Goal: Task Accomplishment & Management: Use online tool/utility

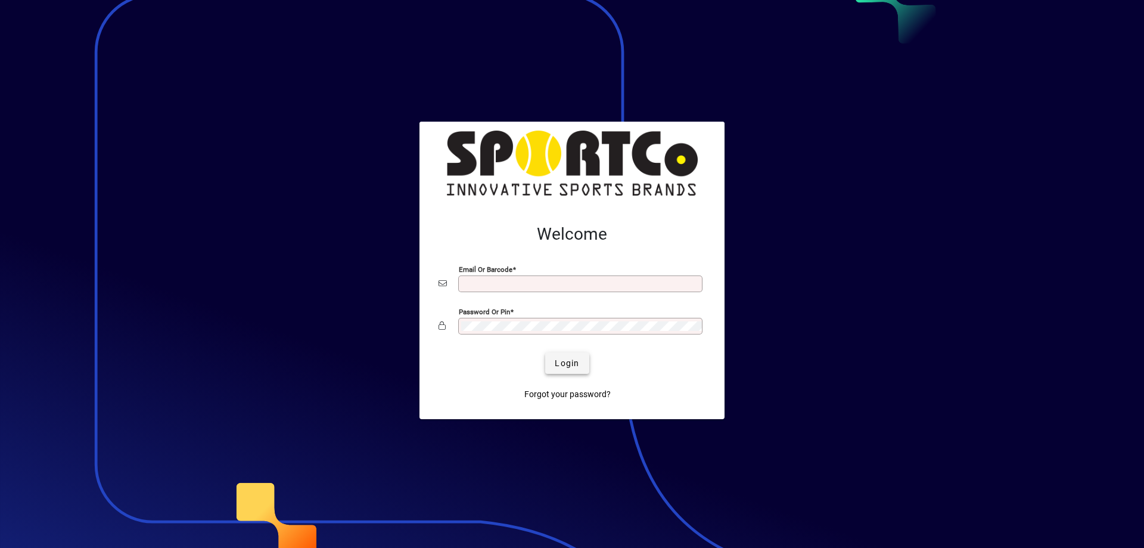
type input "**********"
click at [564, 369] on span "Login" at bounding box center [567, 363] width 24 height 13
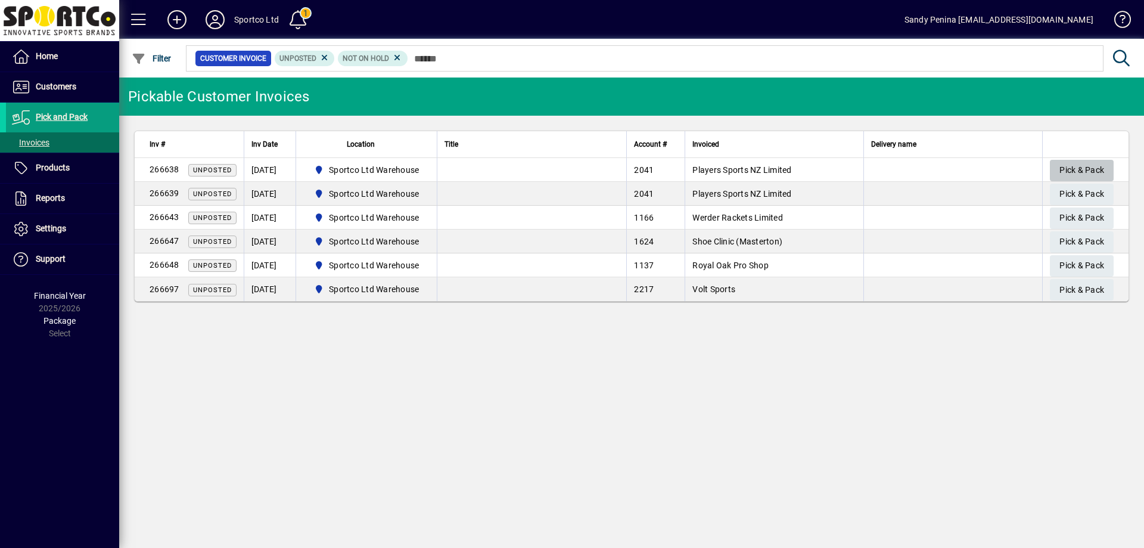
click at [1080, 164] on span "Pick & Pack" at bounding box center [1081, 170] width 45 height 20
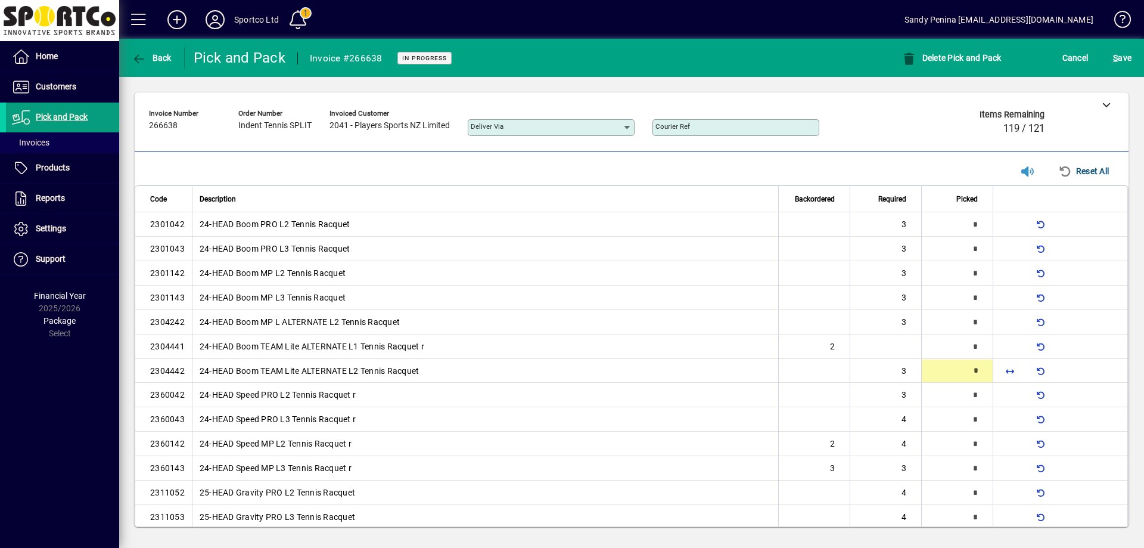
scroll to position [17, 0]
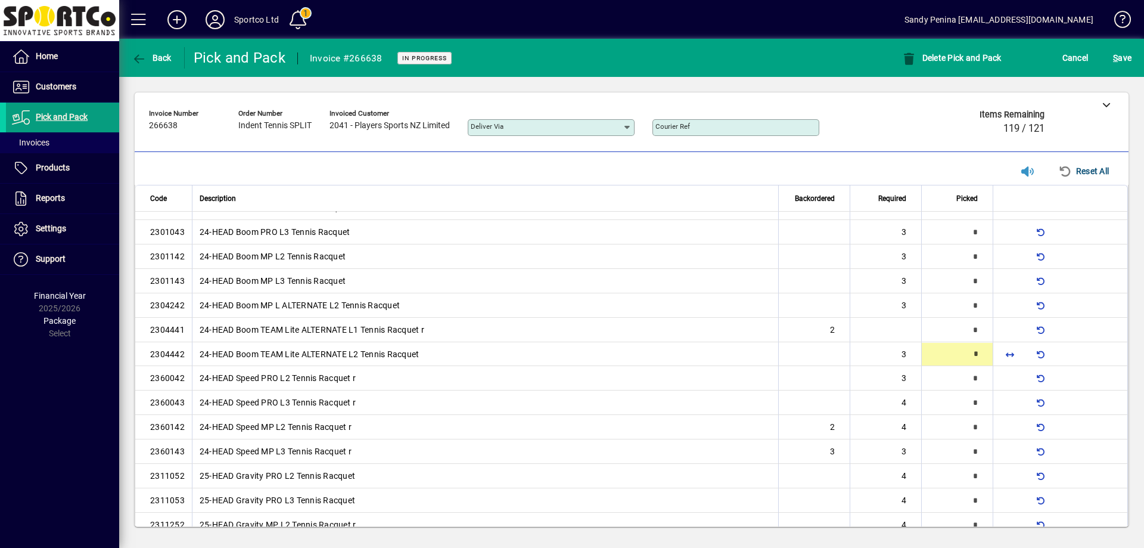
type input "*"
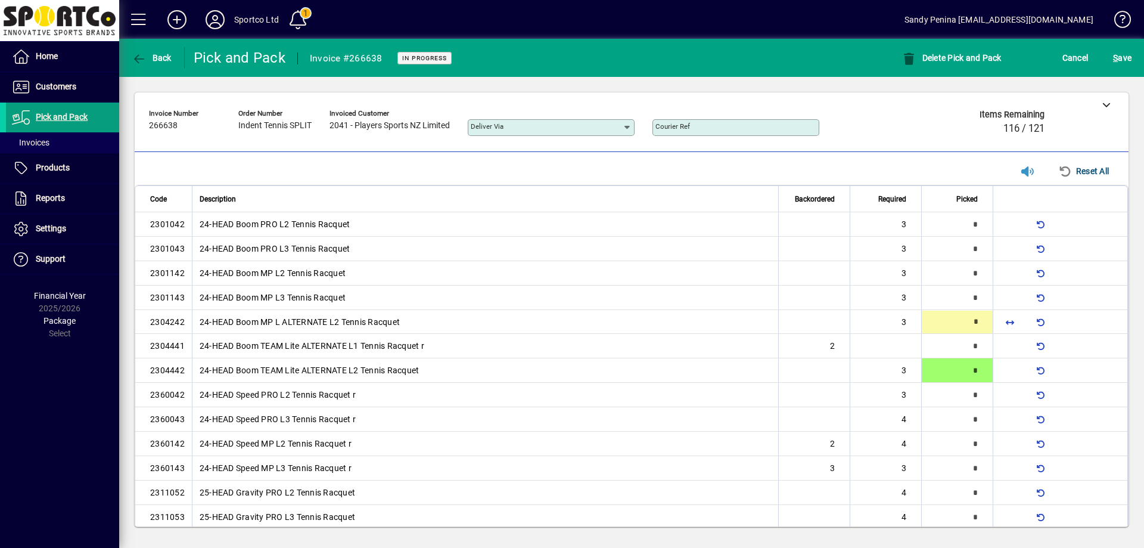
type input "*"
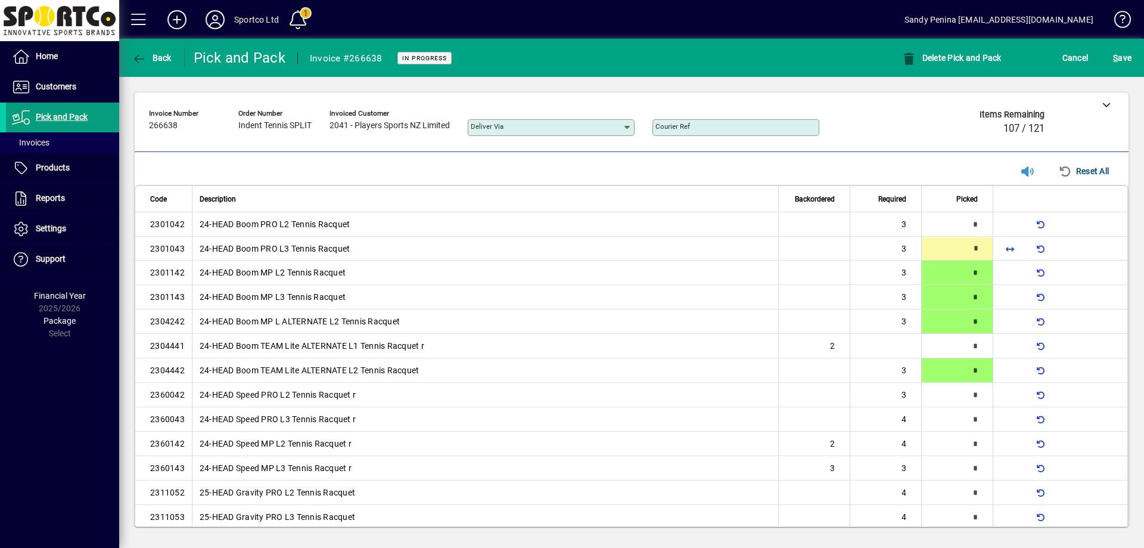
type input "*"
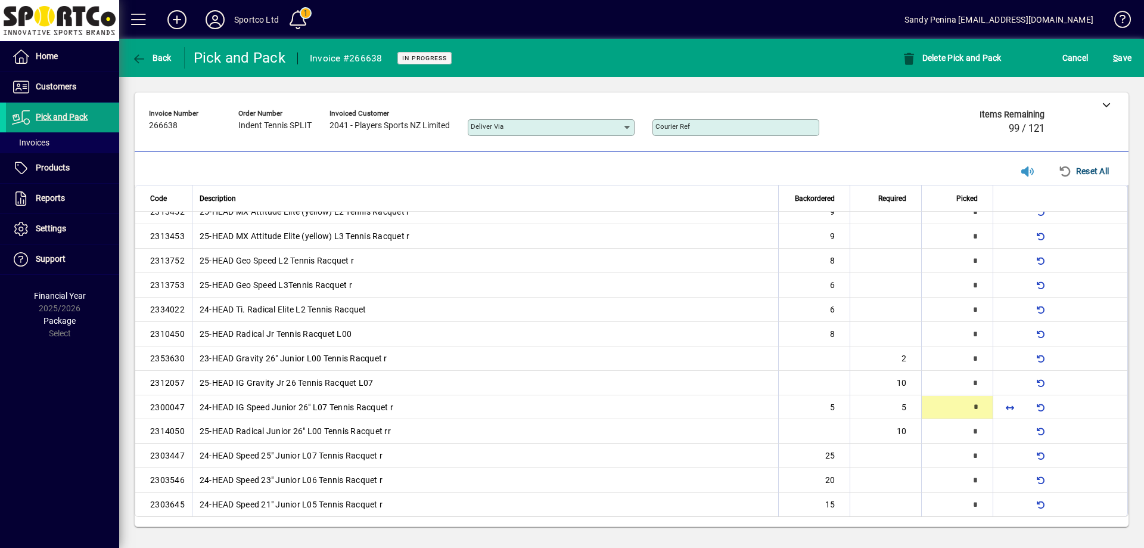
type input "*"
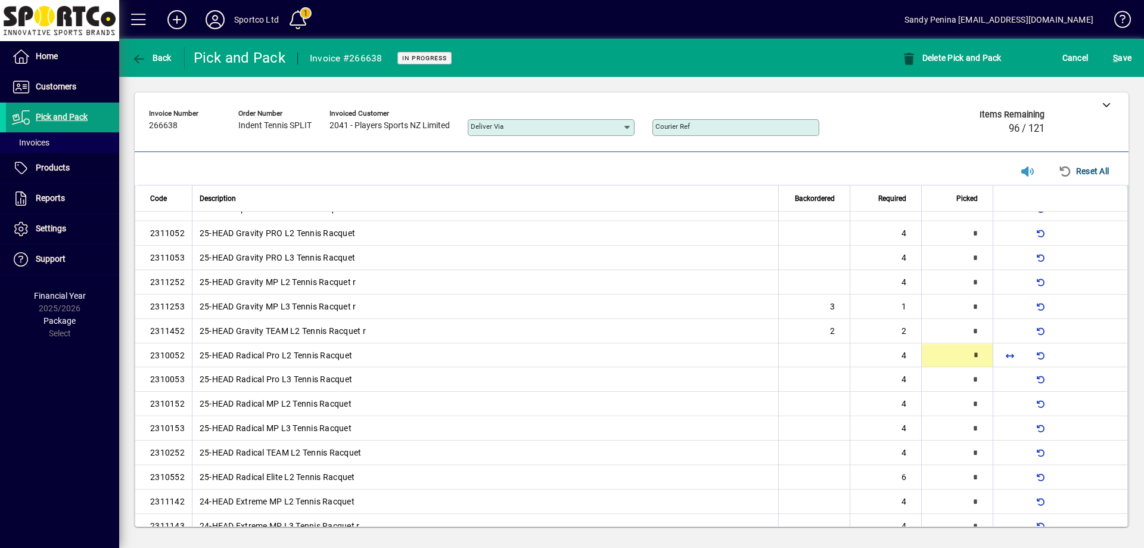
scroll to position [261, 0]
type input "*"
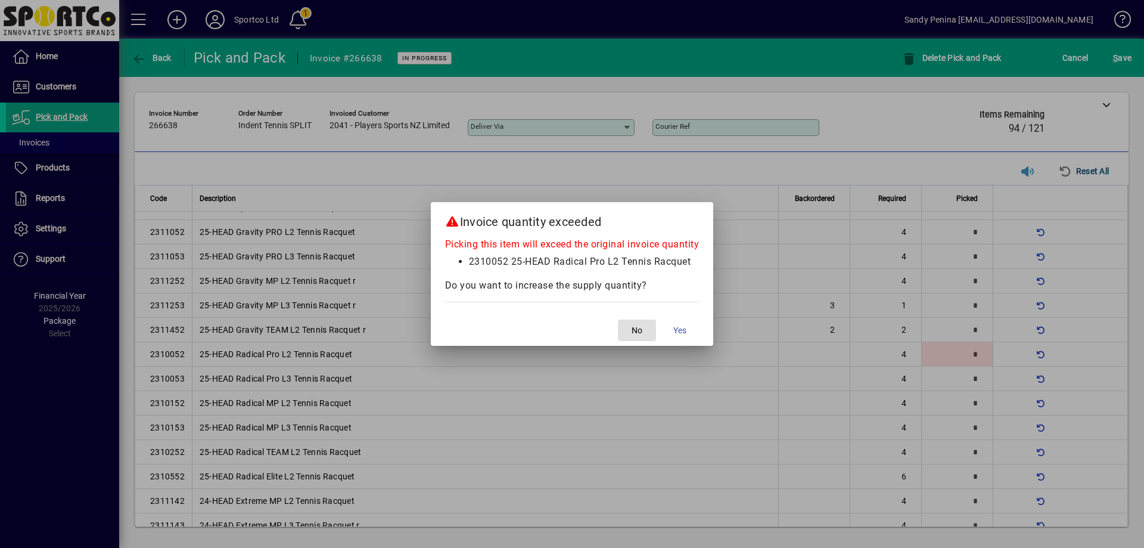
click at [618, 319] on button "No" at bounding box center [637, 329] width 38 height 21
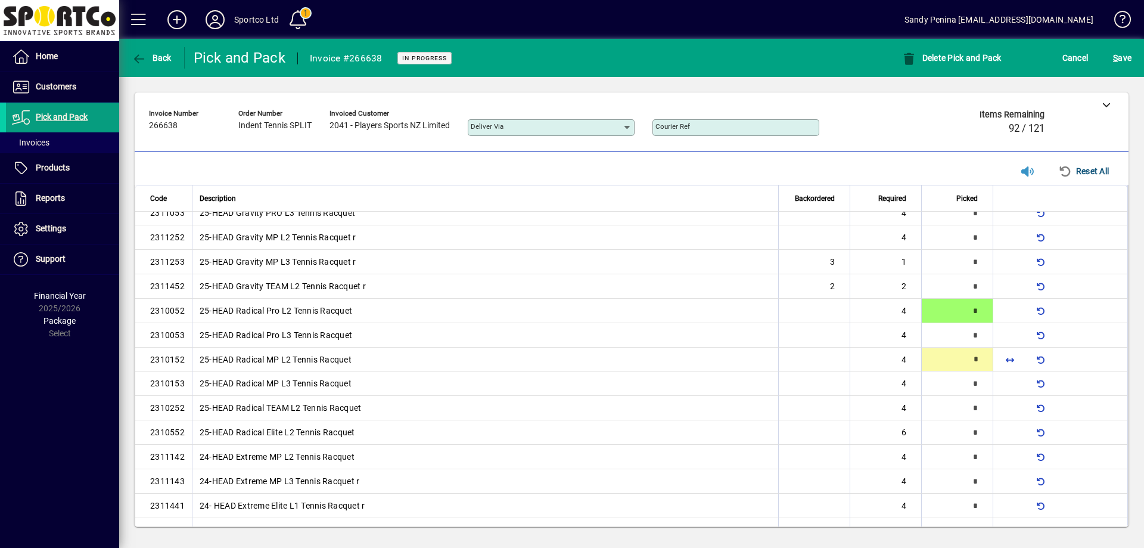
scroll to position [310, 0]
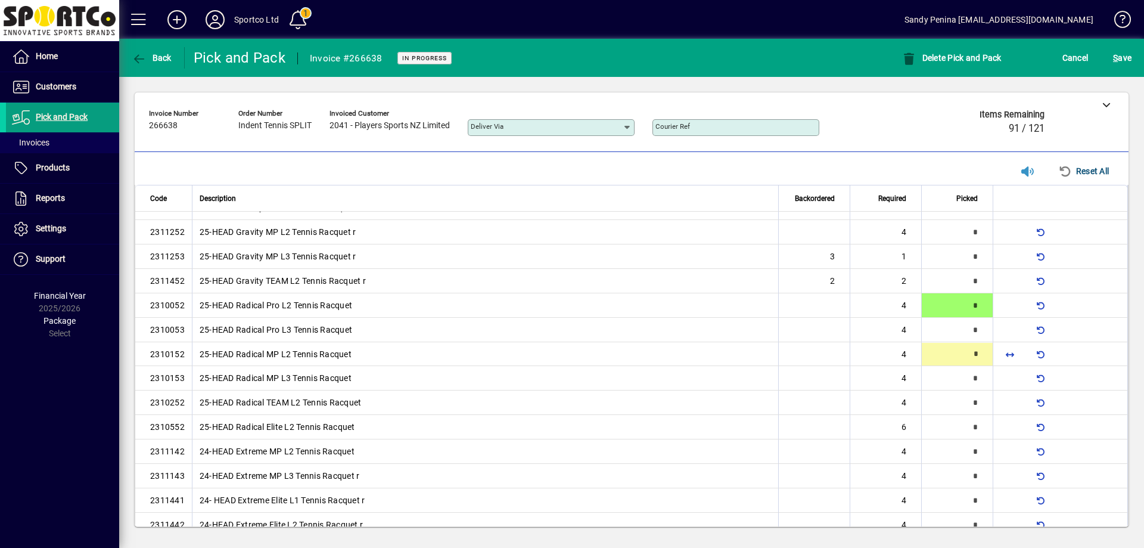
type input "*"
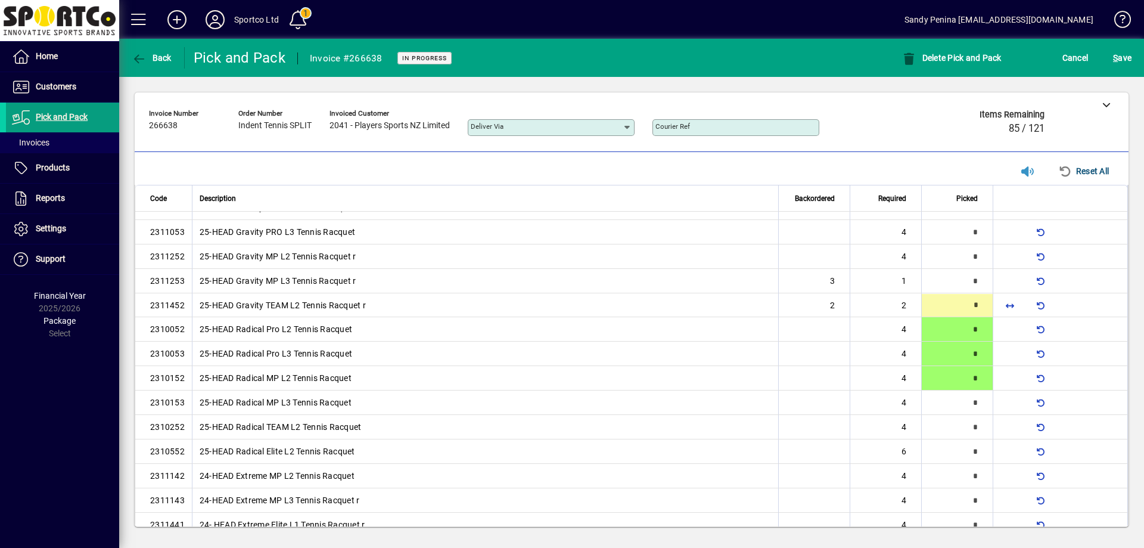
type input "*"
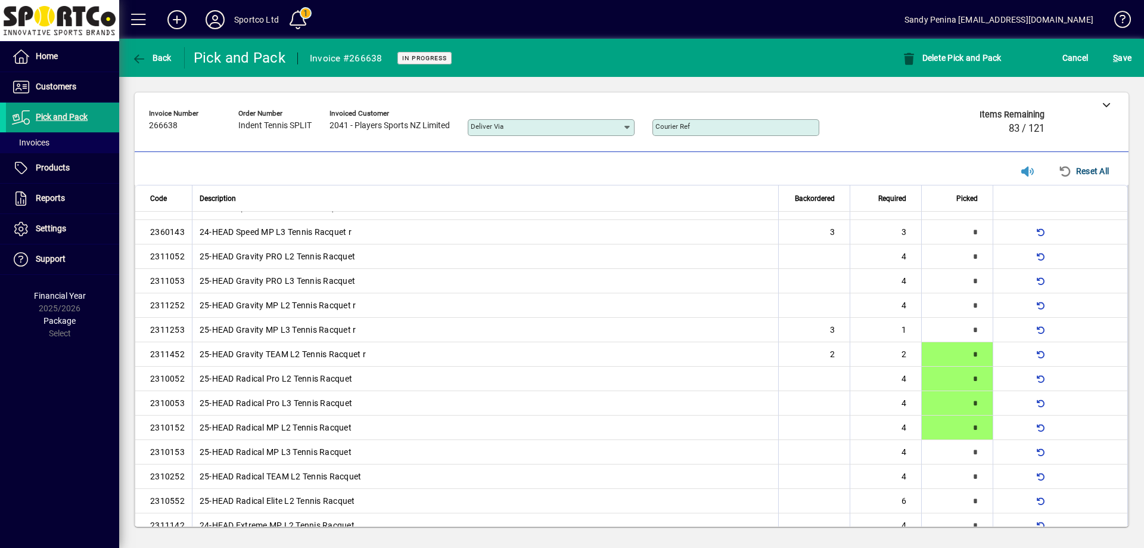
scroll to position [794, 0]
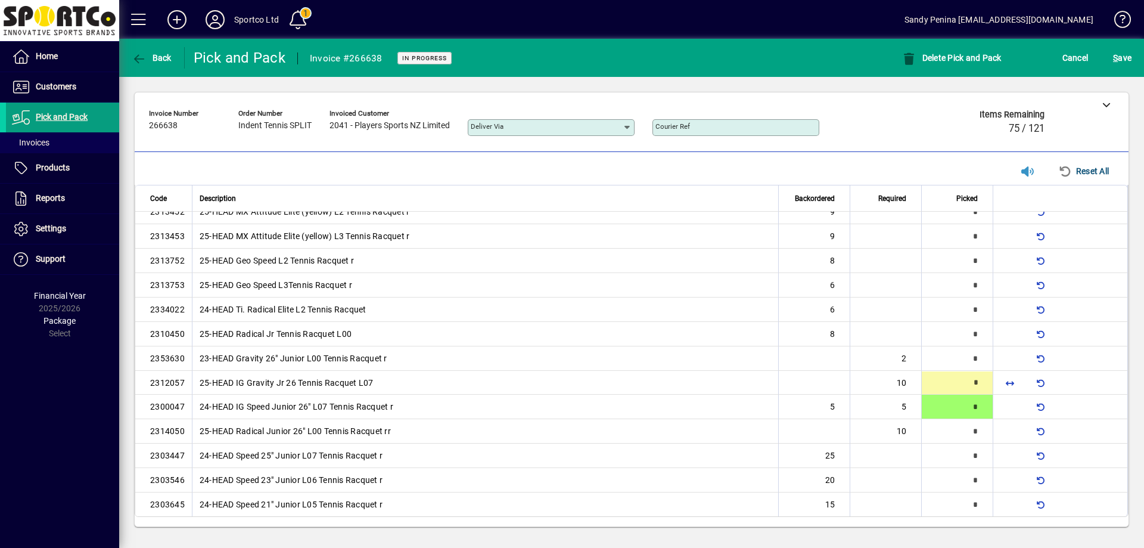
type input "**"
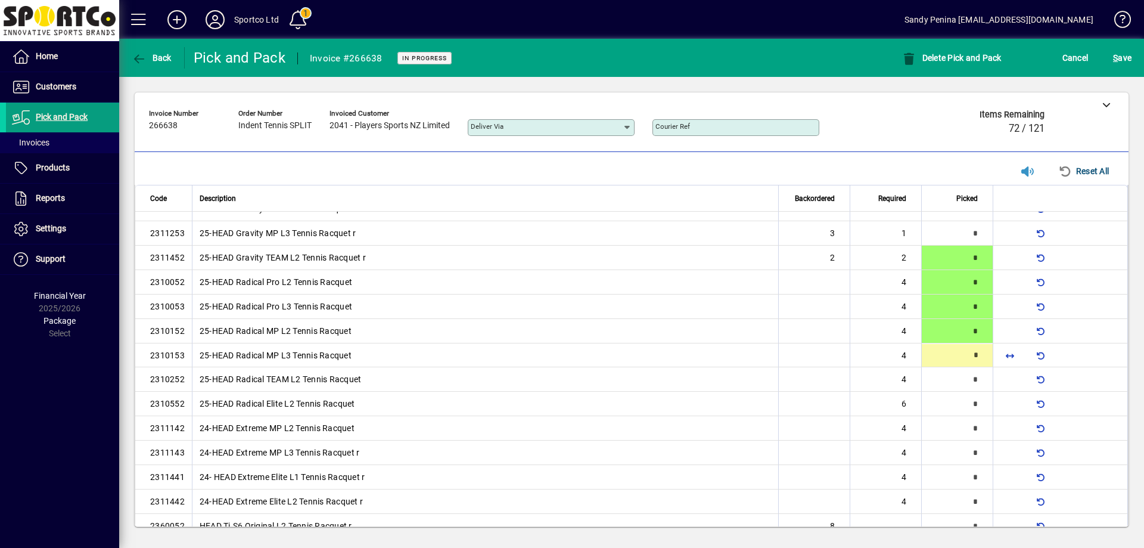
scroll to position [334, 0]
type input "*"
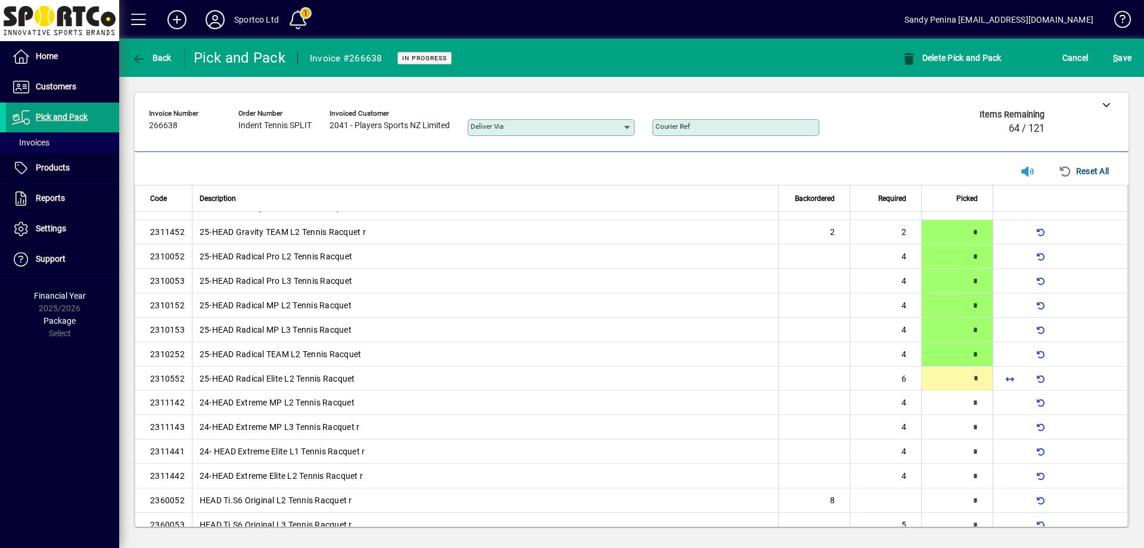
scroll to position [383, 0]
type input "*"
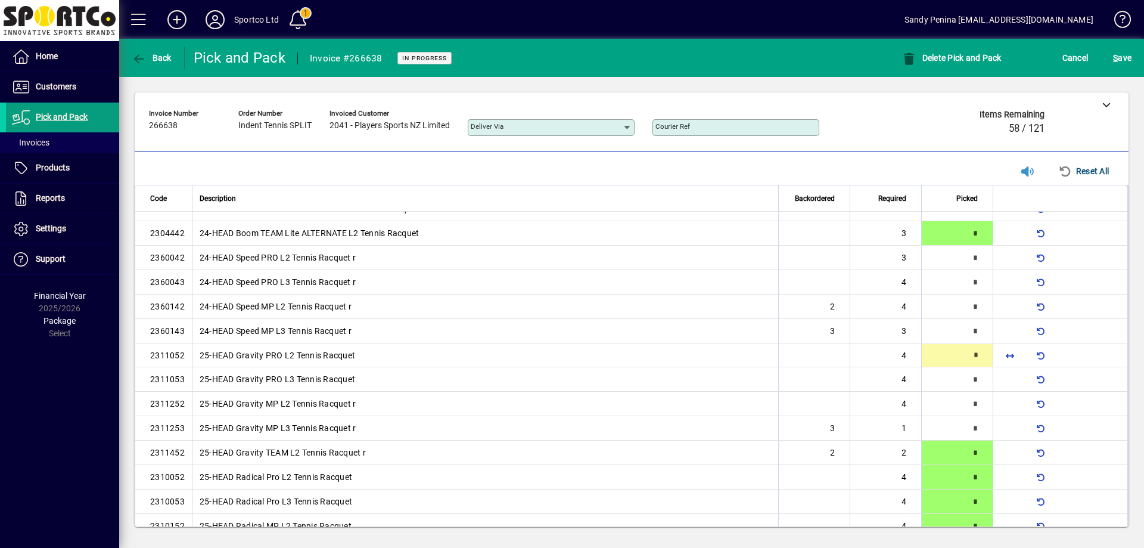
scroll to position [139, 0]
type input "*"
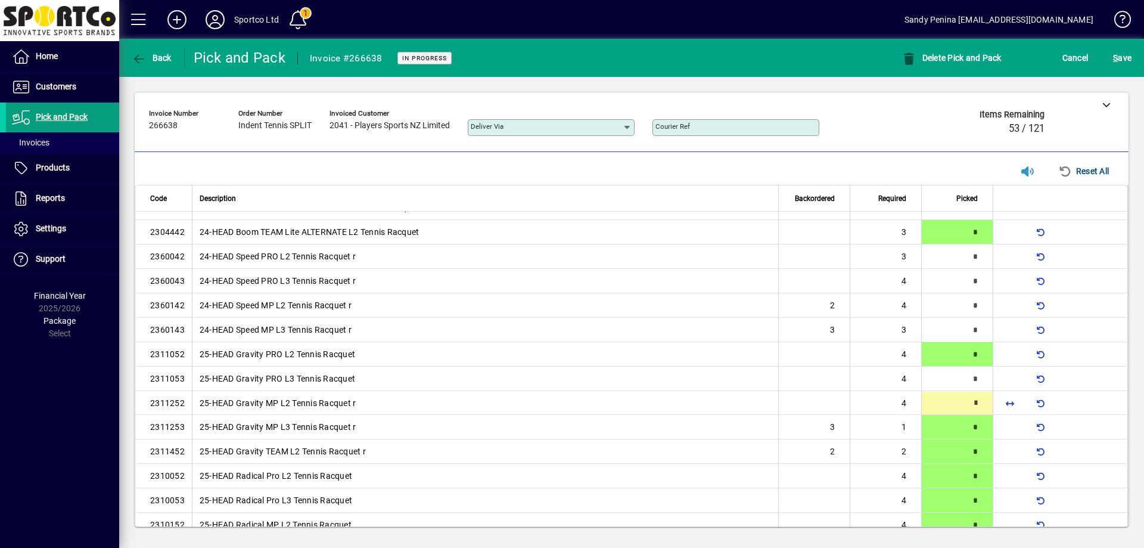
scroll to position [188, 0]
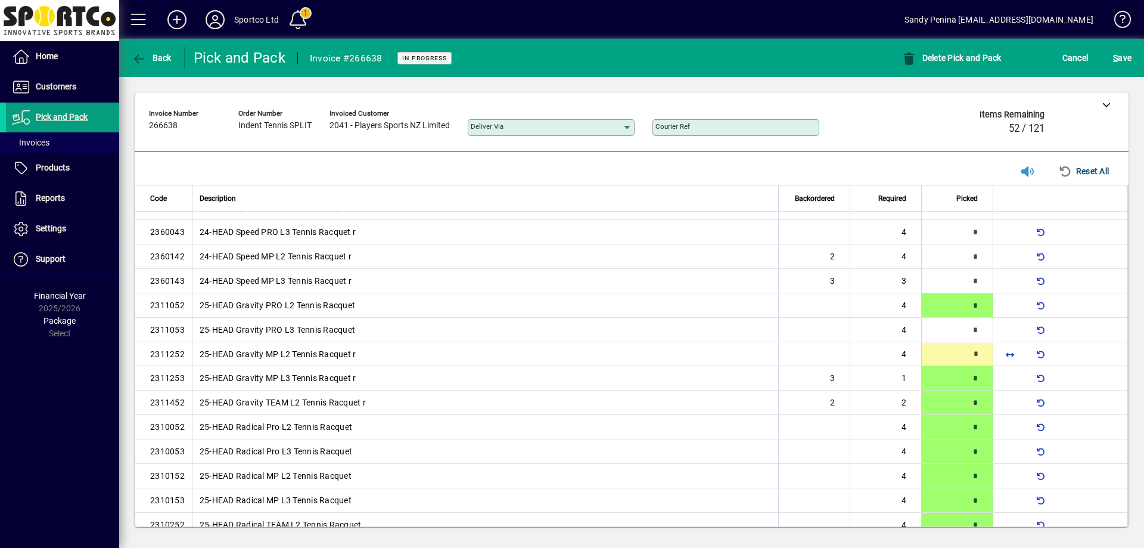
type input "*"
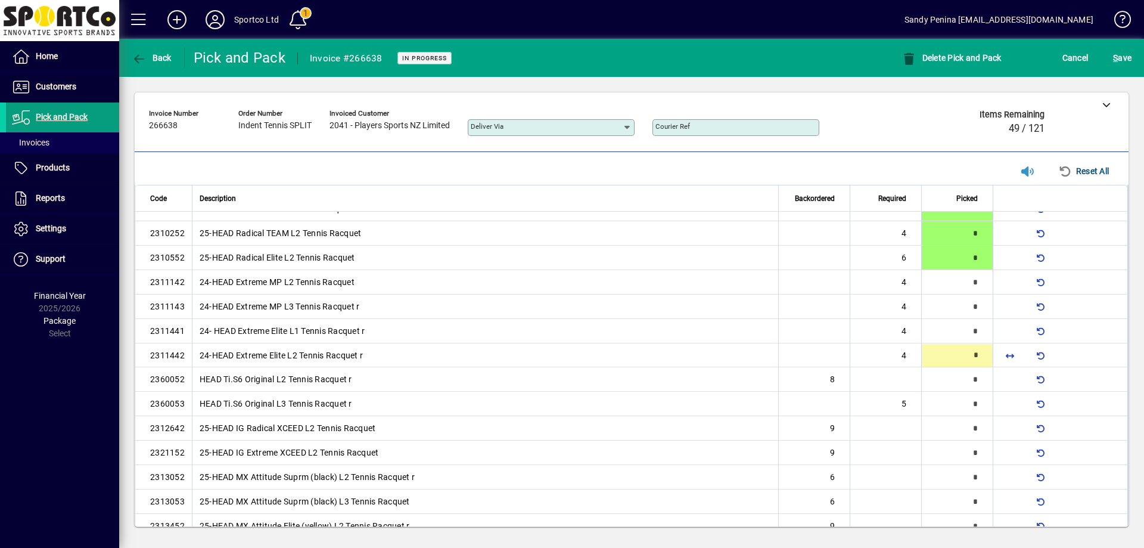
scroll to position [481, 0]
type input "*"
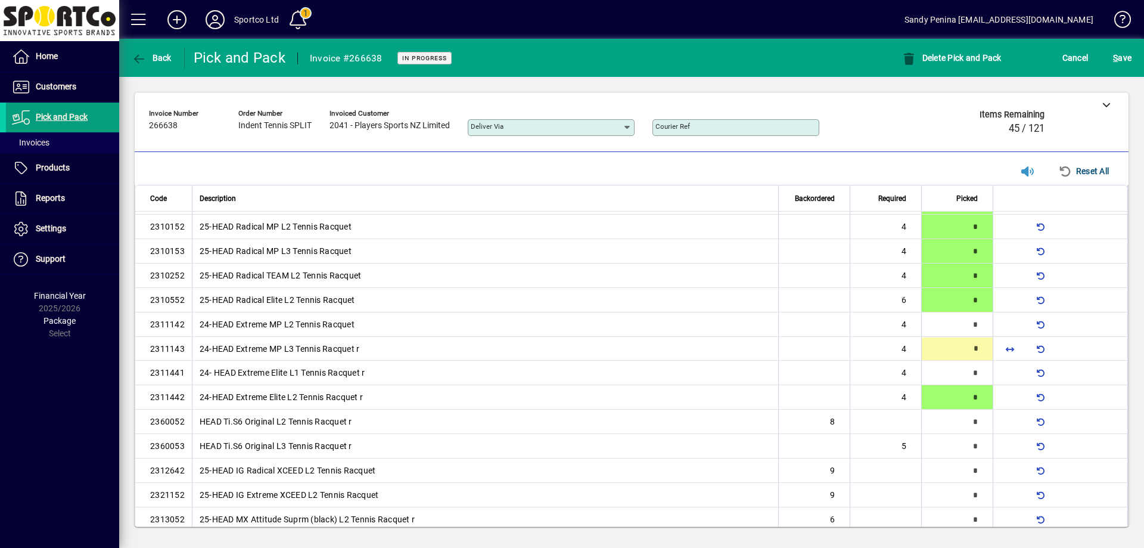
scroll to position [432, 0]
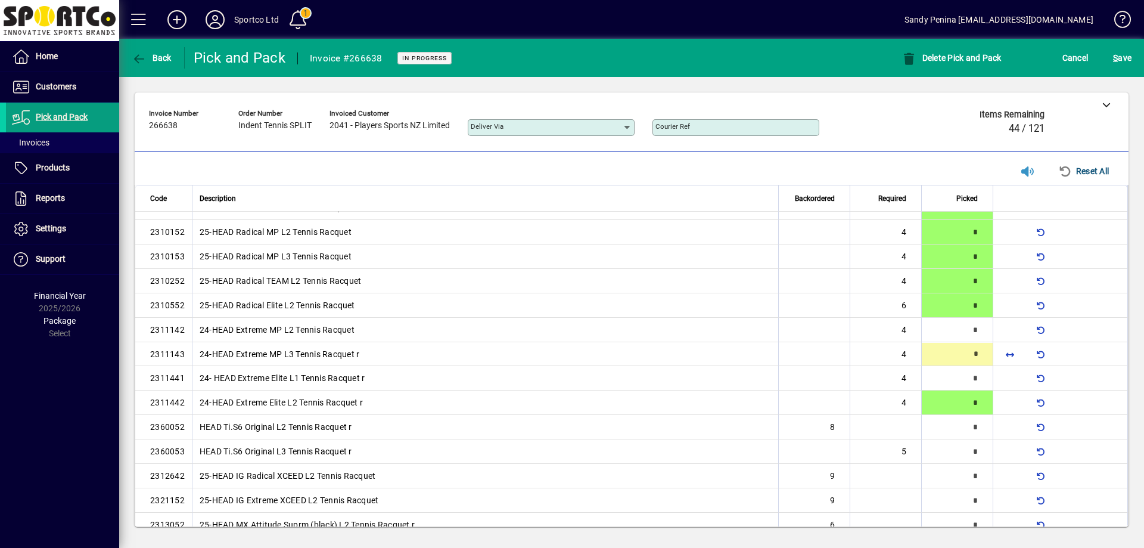
type input "*"
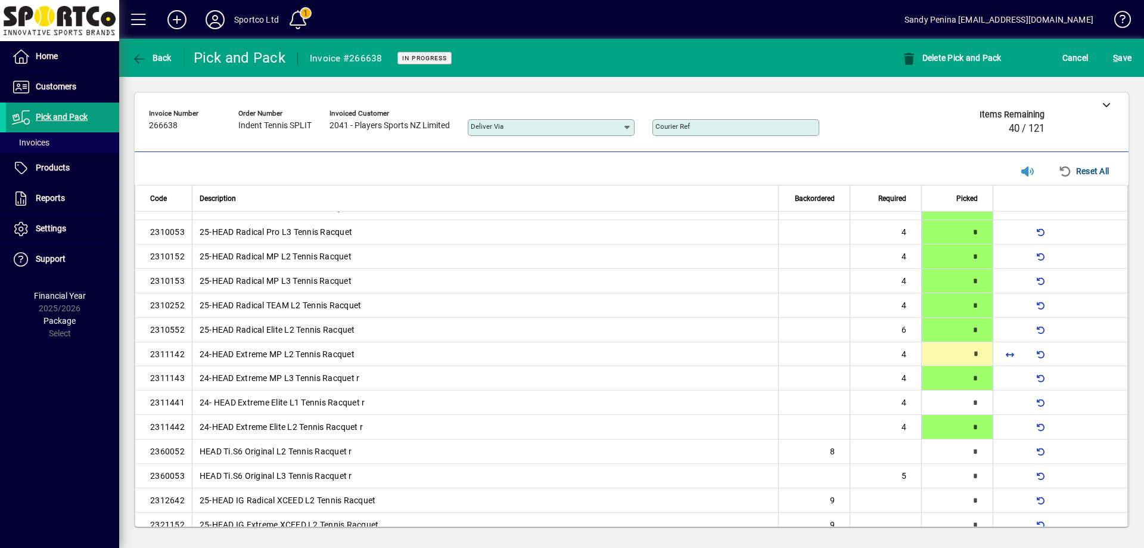
type input "*"
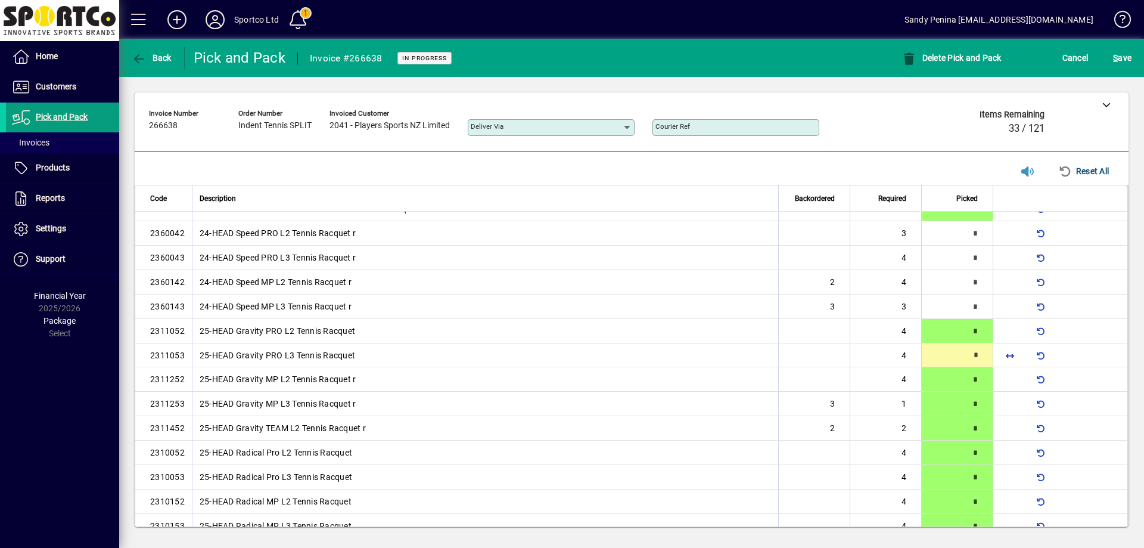
scroll to position [163, 0]
type input "*"
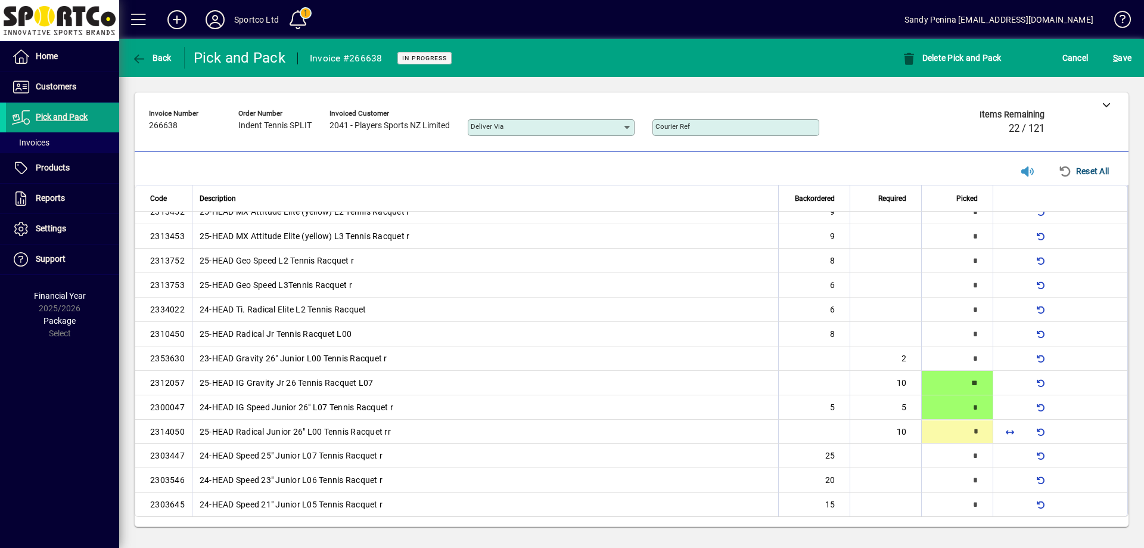
type input "**"
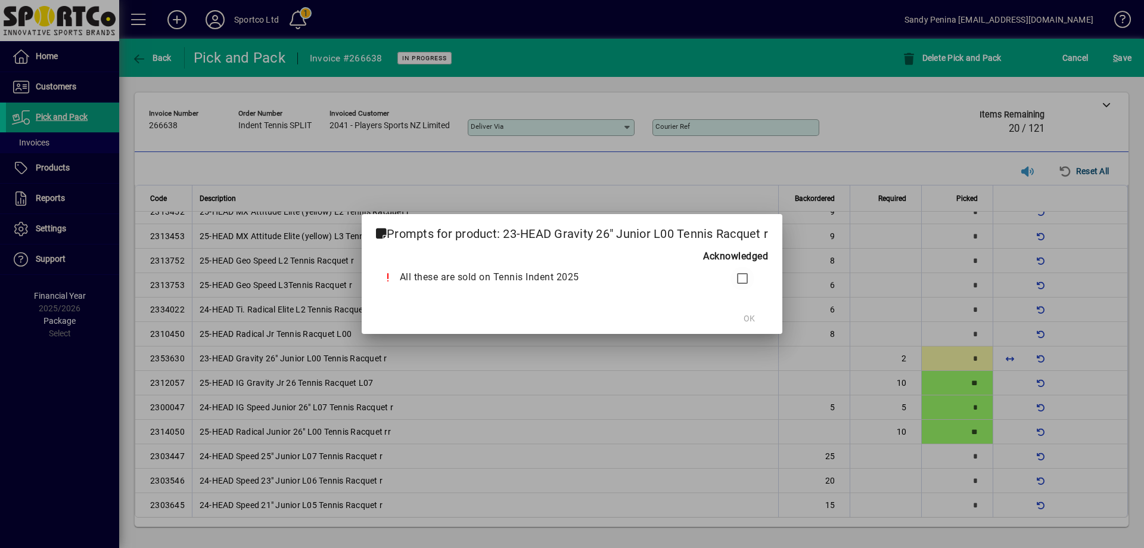
click at [734, 272] on div at bounding box center [741, 278] width 20 height 24
click at [759, 318] on span at bounding box center [749, 318] width 38 height 29
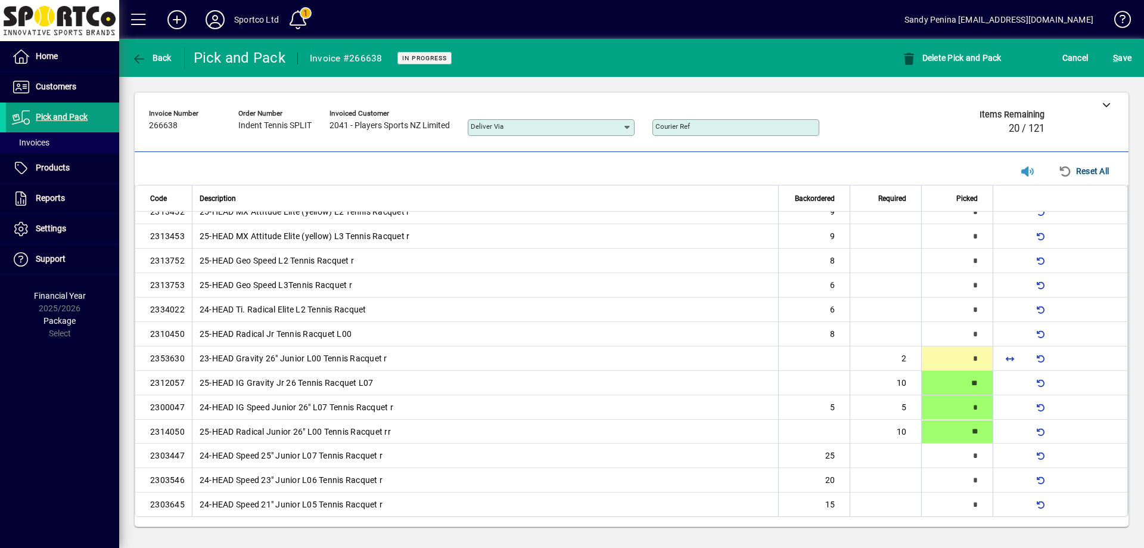
type input "*"
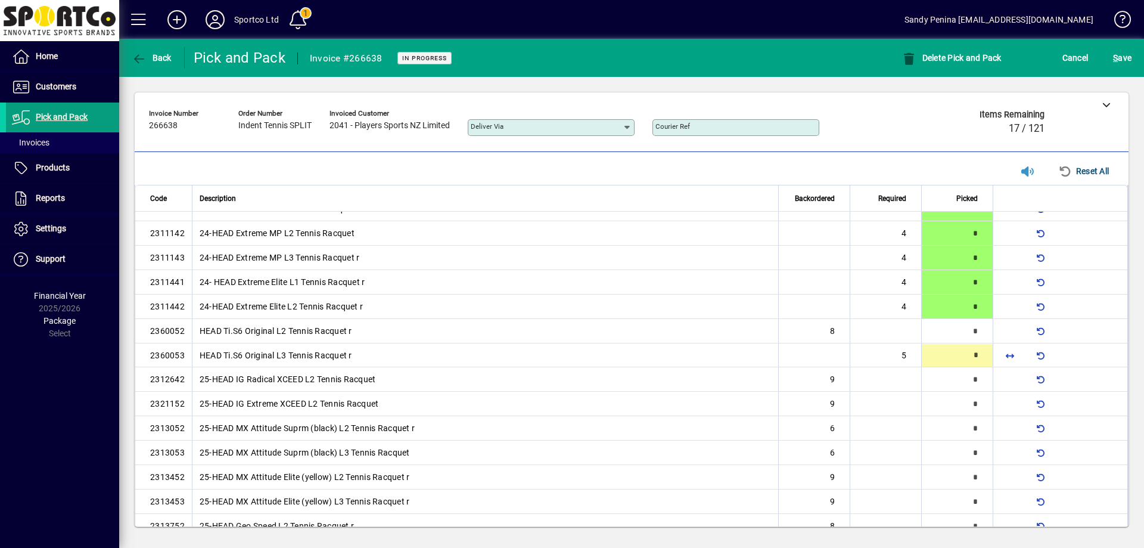
scroll to position [530, 0]
type input "*"
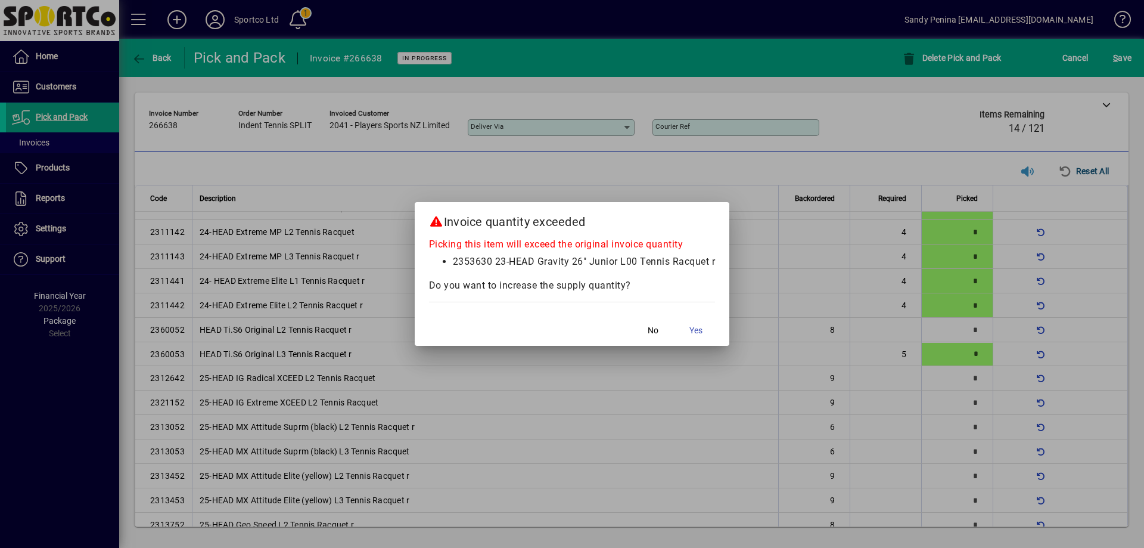
scroll to position [794, 0]
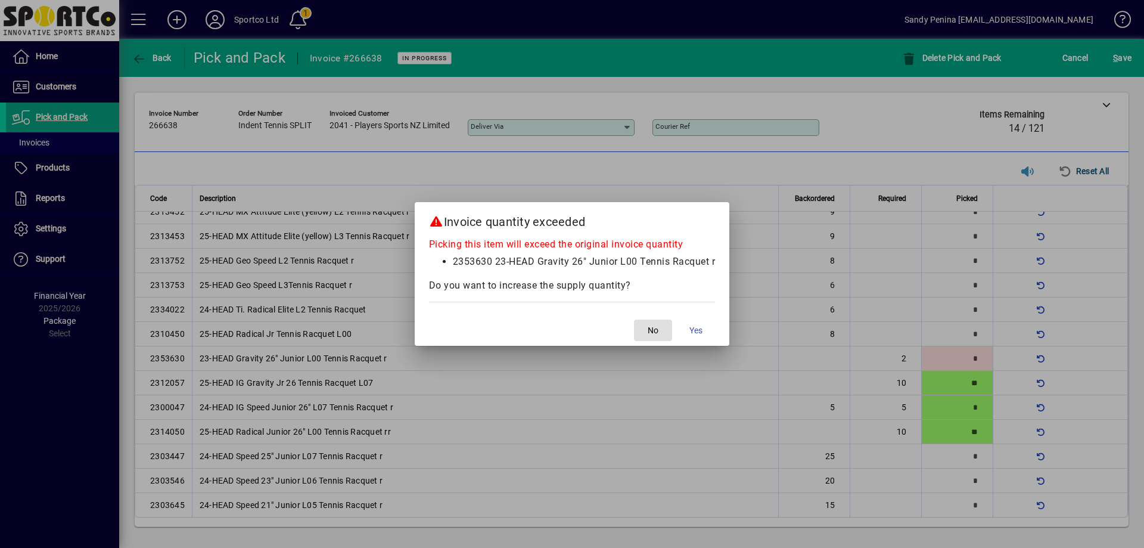
click at [634, 319] on button "No" at bounding box center [653, 329] width 38 height 21
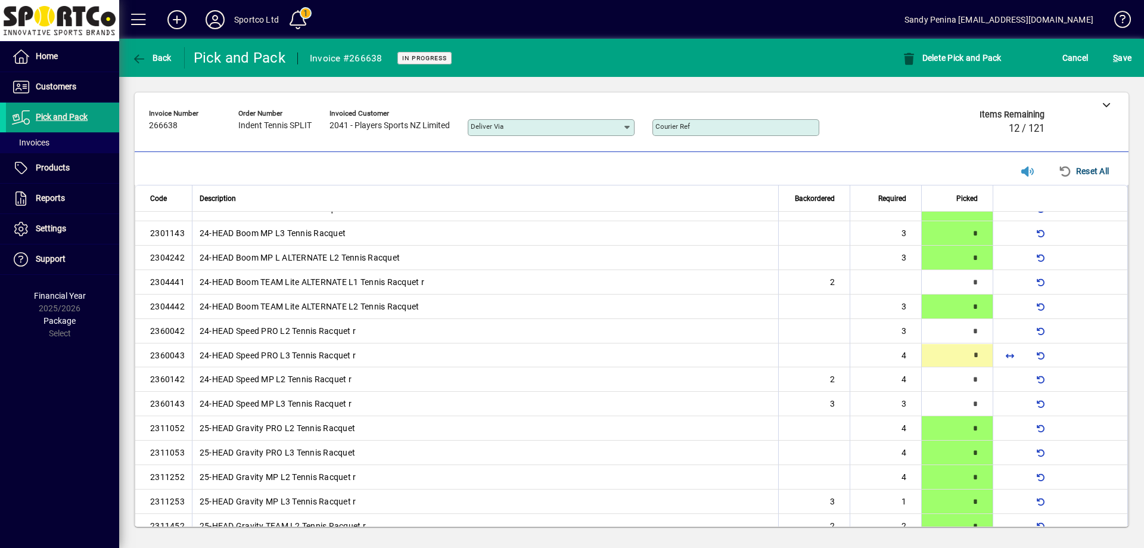
scroll to position [66, 0]
type input "*"
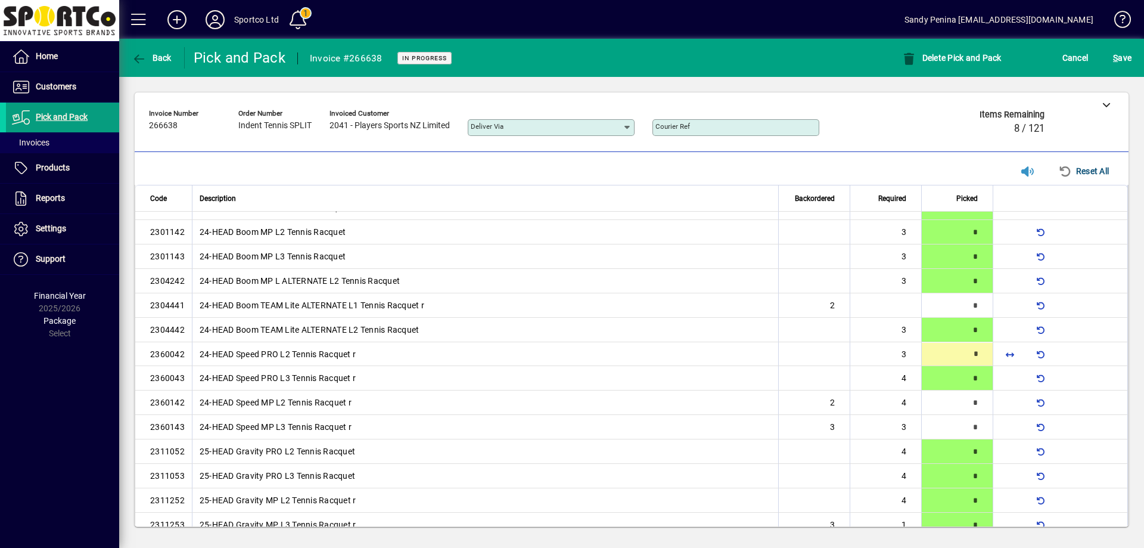
type input "*"
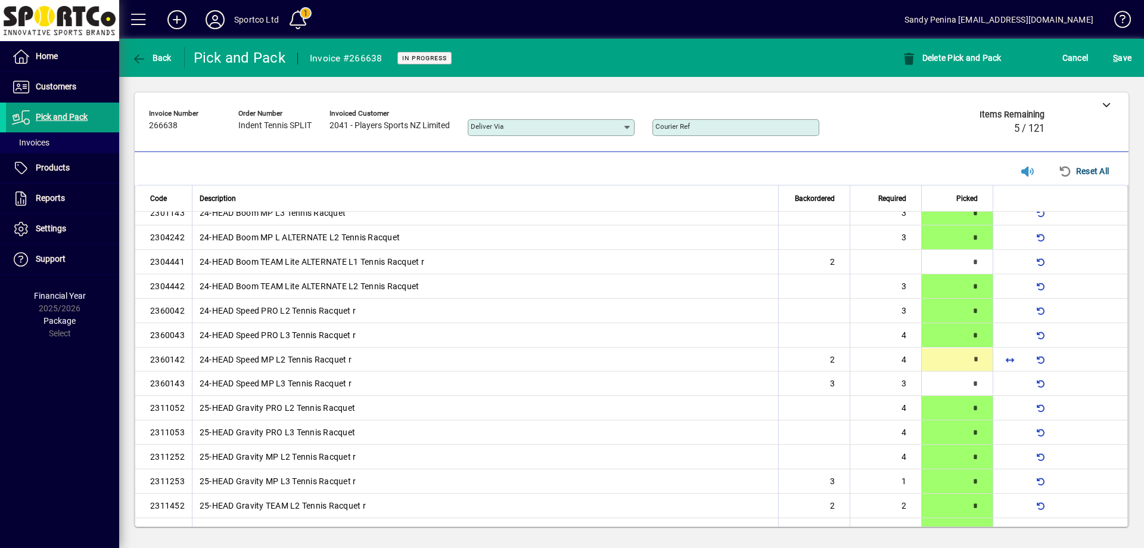
scroll to position [90, 0]
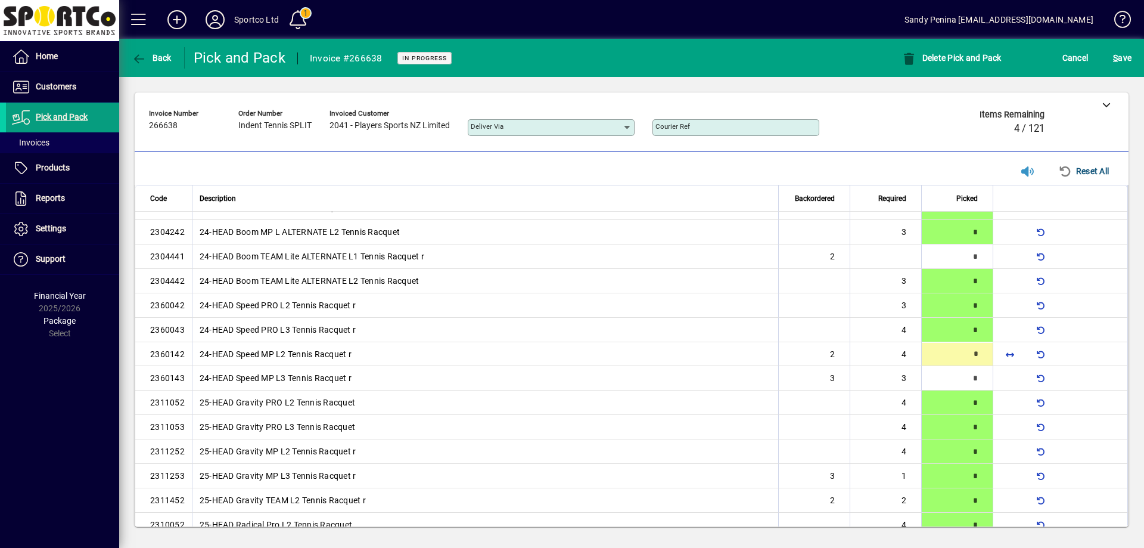
type input "*"
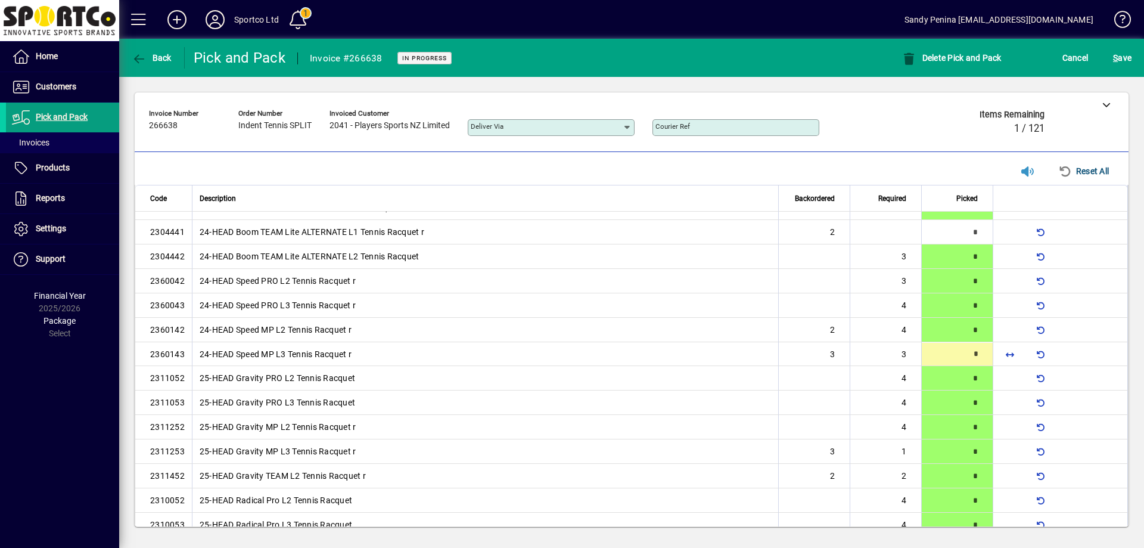
type input "*"
click at [1108, 61] on div "S ave" at bounding box center [1122, 57] width 43 height 21
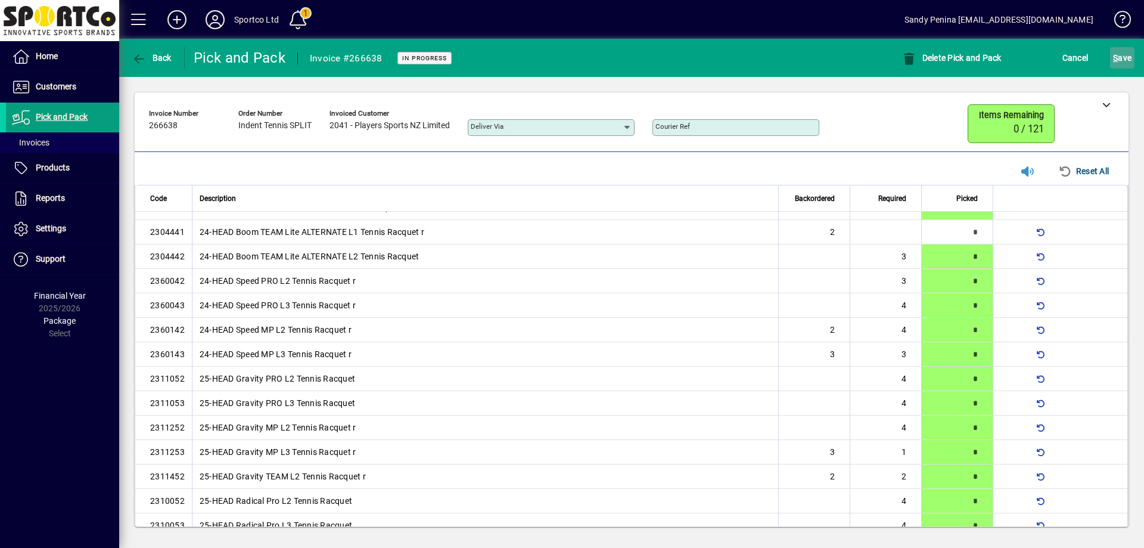
click at [1121, 57] on span "S ave" at bounding box center [1122, 57] width 18 height 19
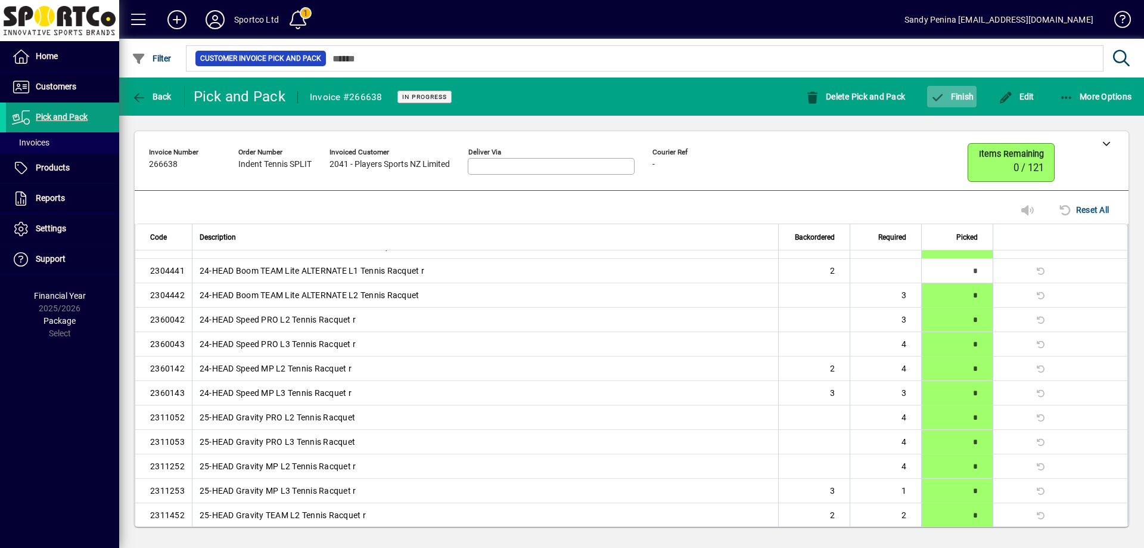
click at [959, 102] on span "button" at bounding box center [951, 96] width 49 height 29
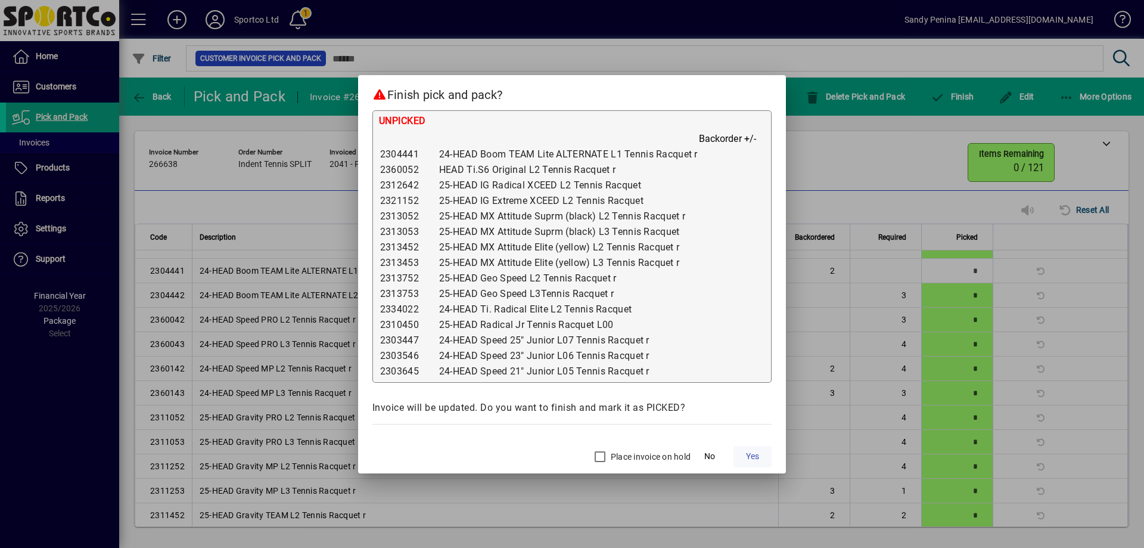
click at [748, 456] on span "Yes" at bounding box center [752, 456] width 13 height 13
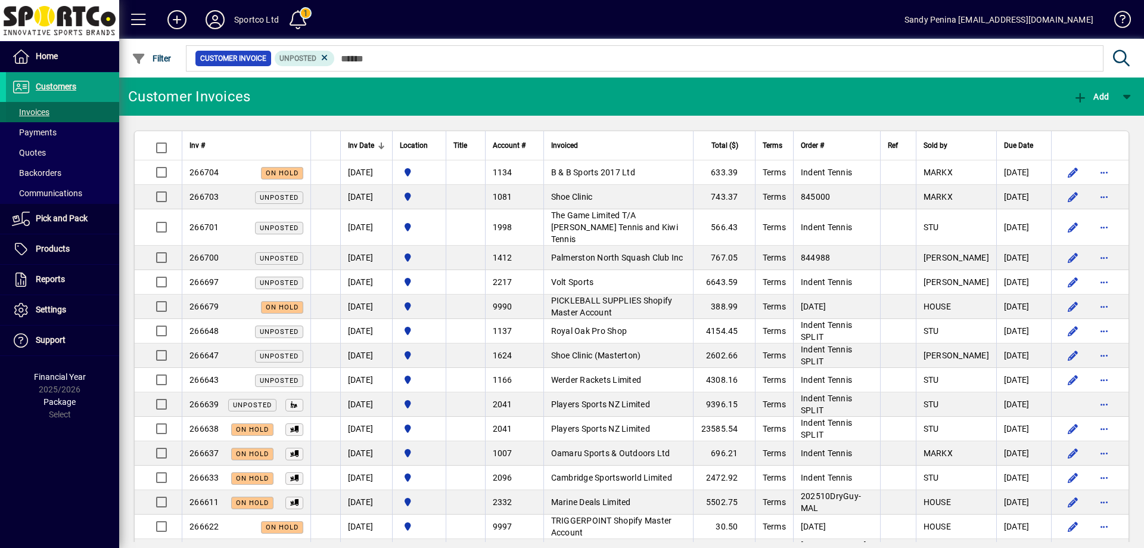
click at [63, 116] on span at bounding box center [62, 112] width 113 height 29
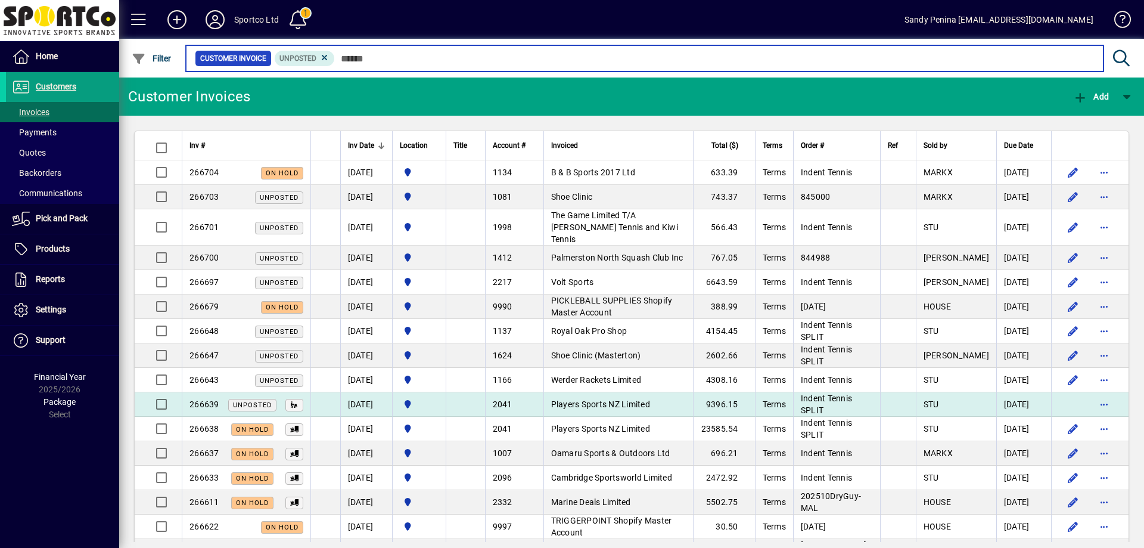
scroll to position [60, 0]
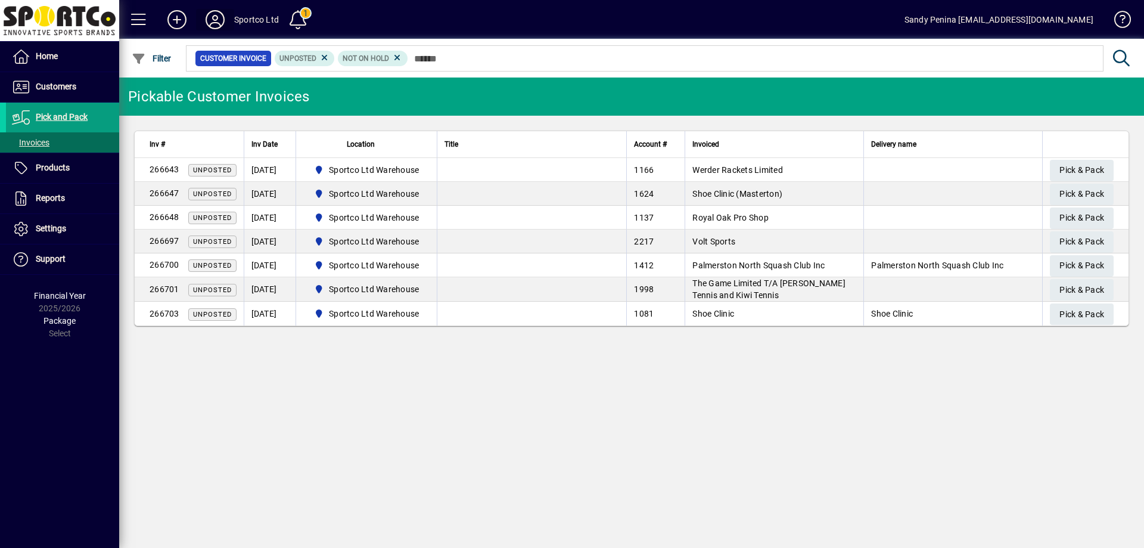
click at [215, 20] on icon at bounding box center [215, 19] width 24 height 19
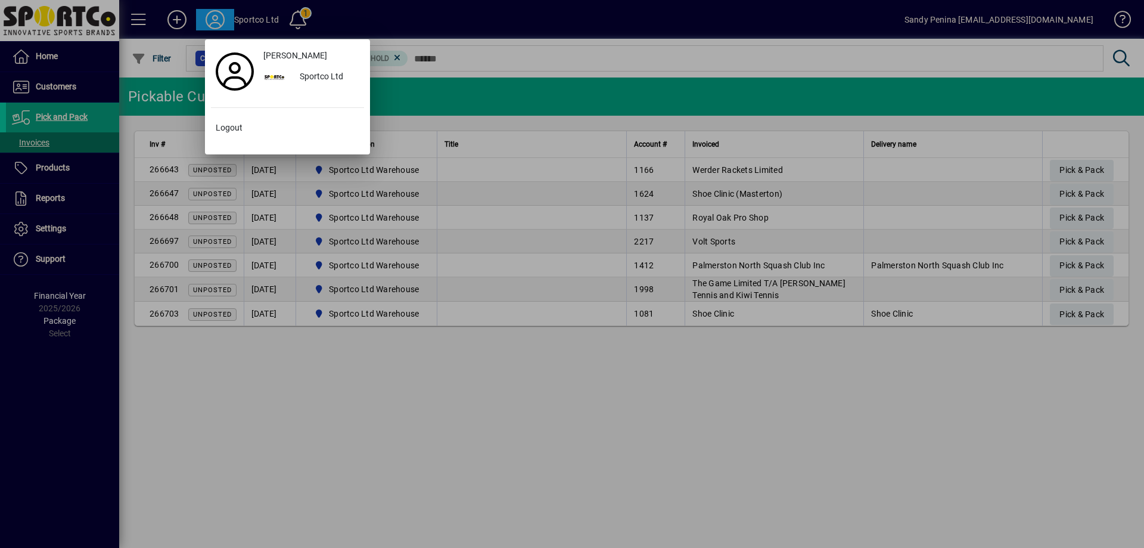
click at [454, 98] on div at bounding box center [572, 274] width 1144 height 548
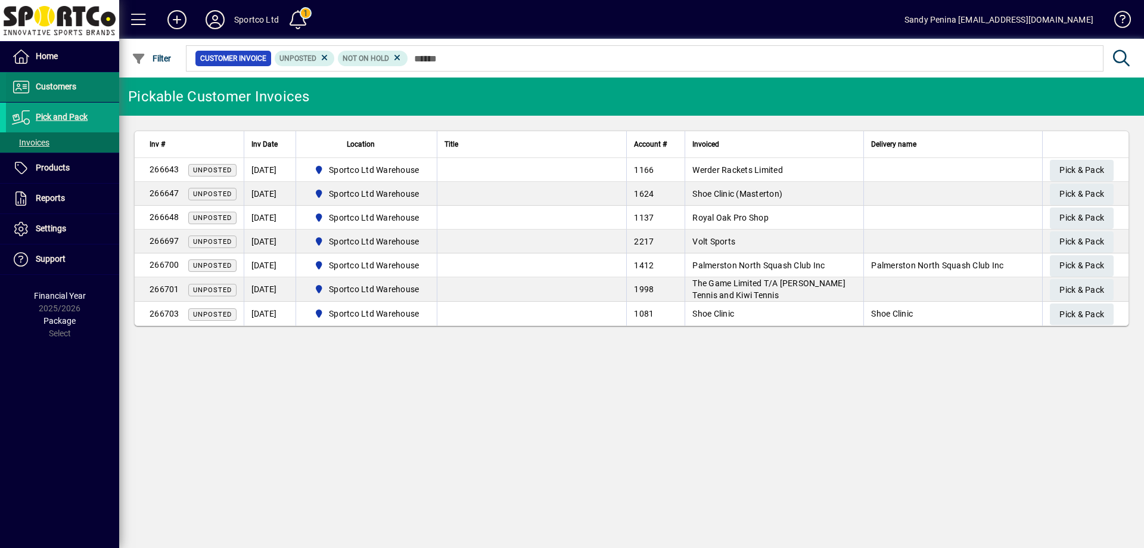
click at [67, 82] on span "Customers" at bounding box center [56, 87] width 41 height 10
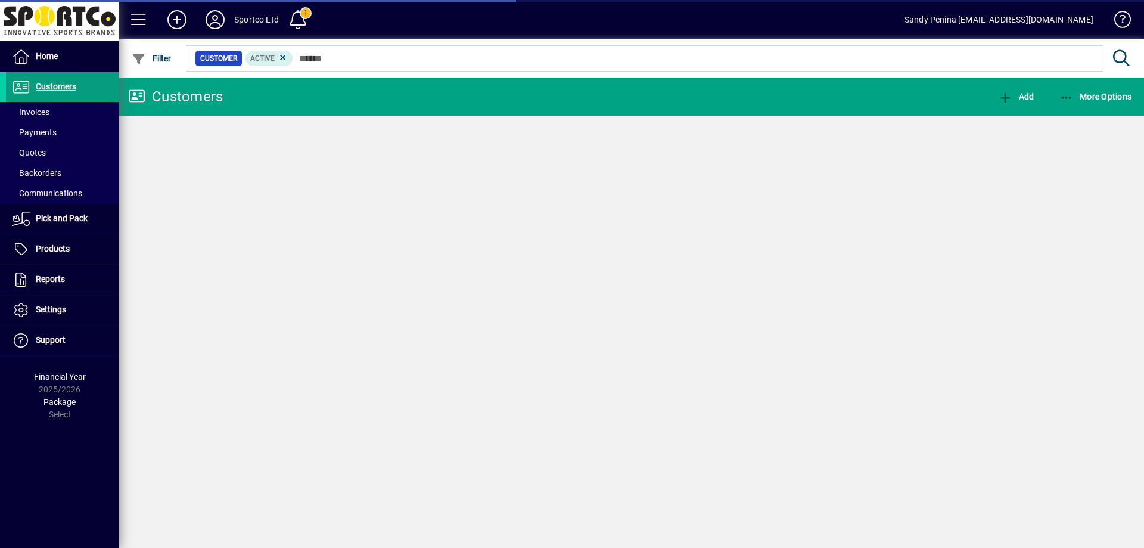
click at [43, 106] on span "Invoices" at bounding box center [27, 112] width 43 height 13
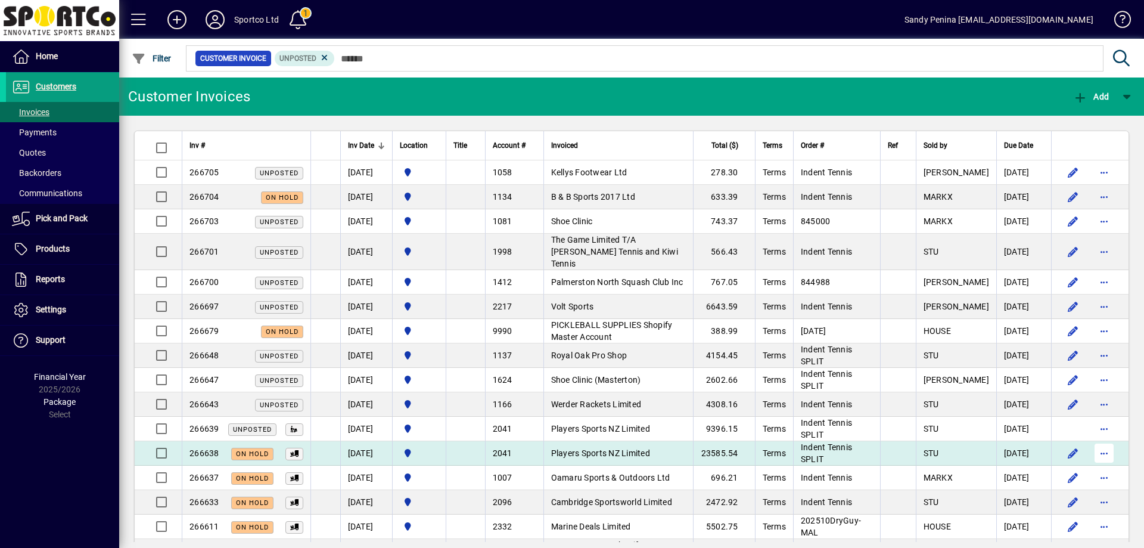
click at [1098, 441] on span "button" at bounding box center [1104, 453] width 29 height 29
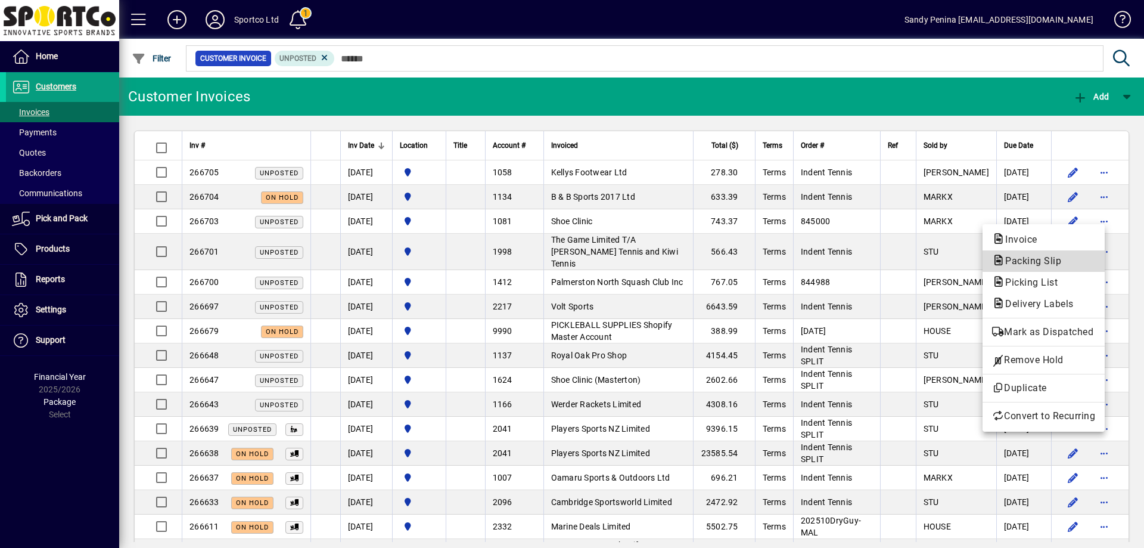
click at [1046, 258] on span "Packing Slip" at bounding box center [1029, 260] width 75 height 11
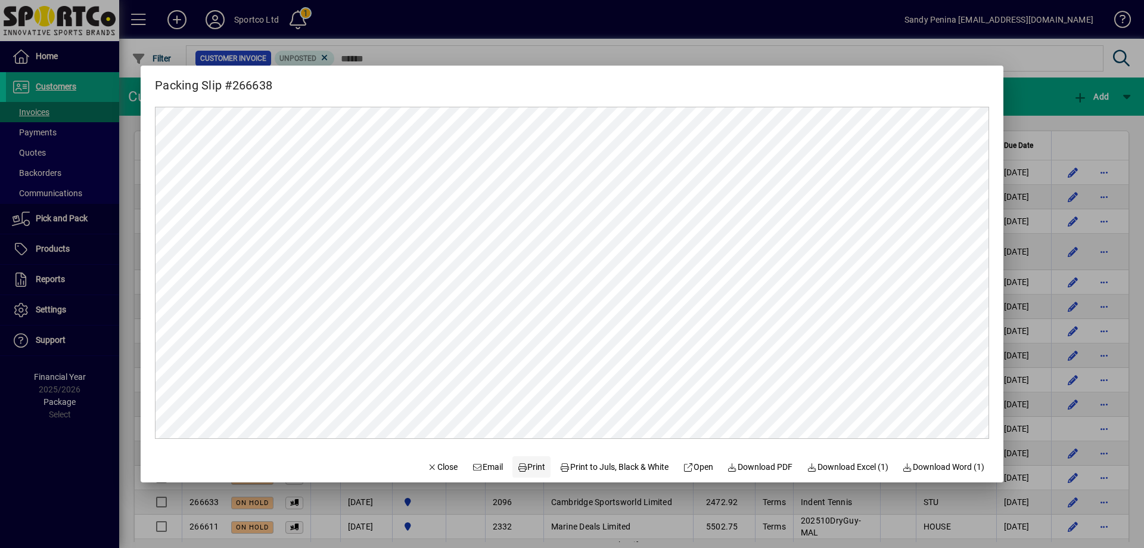
click at [521, 464] on span "Print" at bounding box center [531, 467] width 29 height 13
click at [427, 463] on icon "button" at bounding box center [432, 467] width 11 height 8
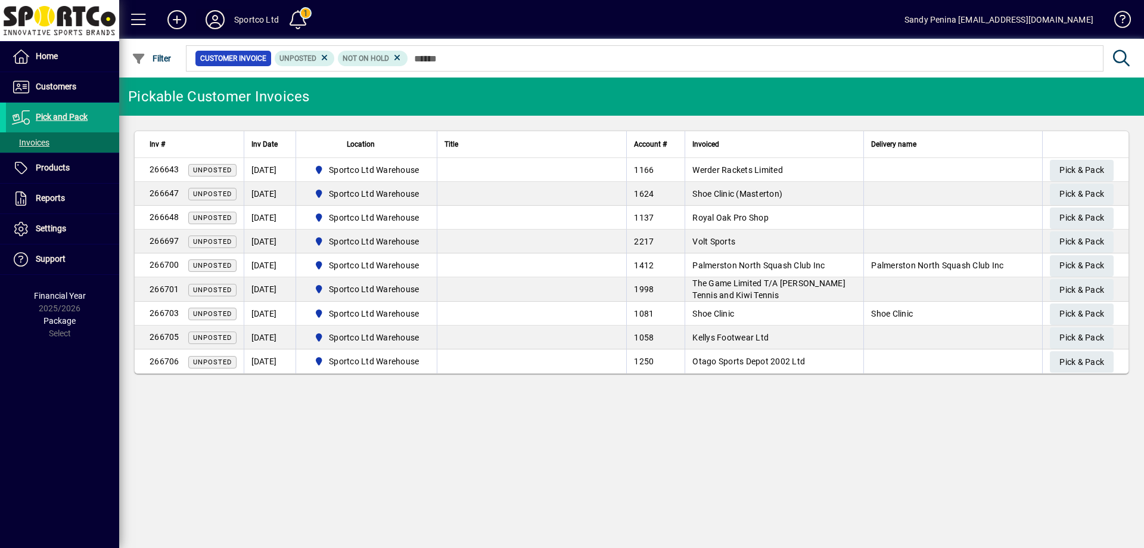
click at [213, 27] on icon at bounding box center [215, 19] width 24 height 19
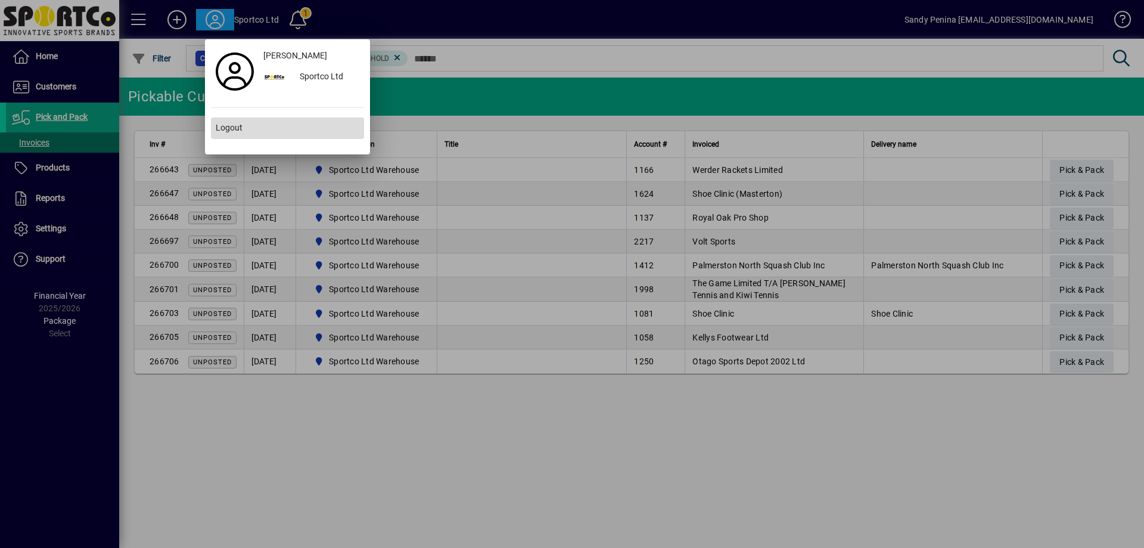
click at [225, 137] on span at bounding box center [287, 128] width 153 height 29
